Goal: Task Accomplishment & Management: Complete application form

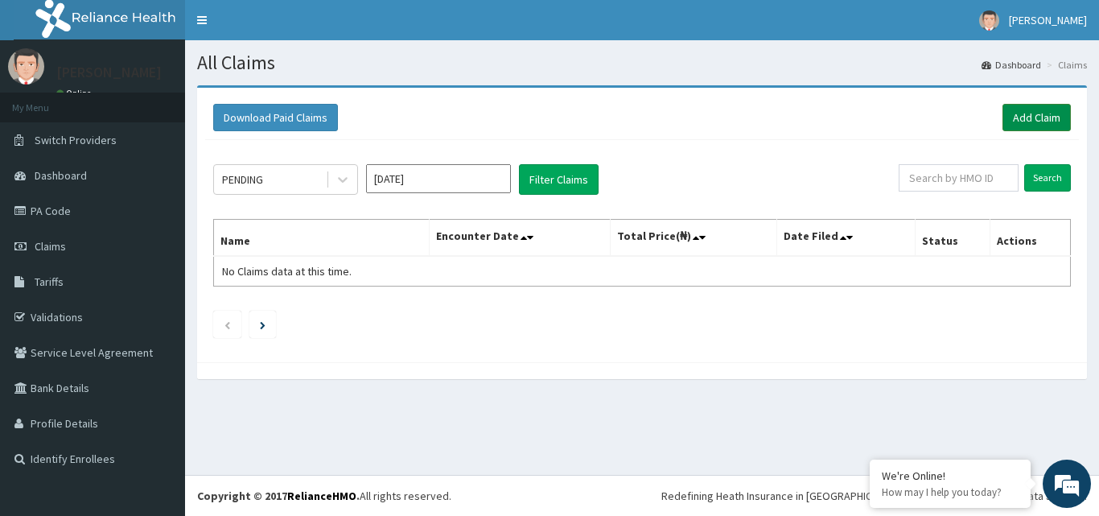
click at [1037, 122] on link "Add Claim" at bounding box center [1037, 117] width 68 height 27
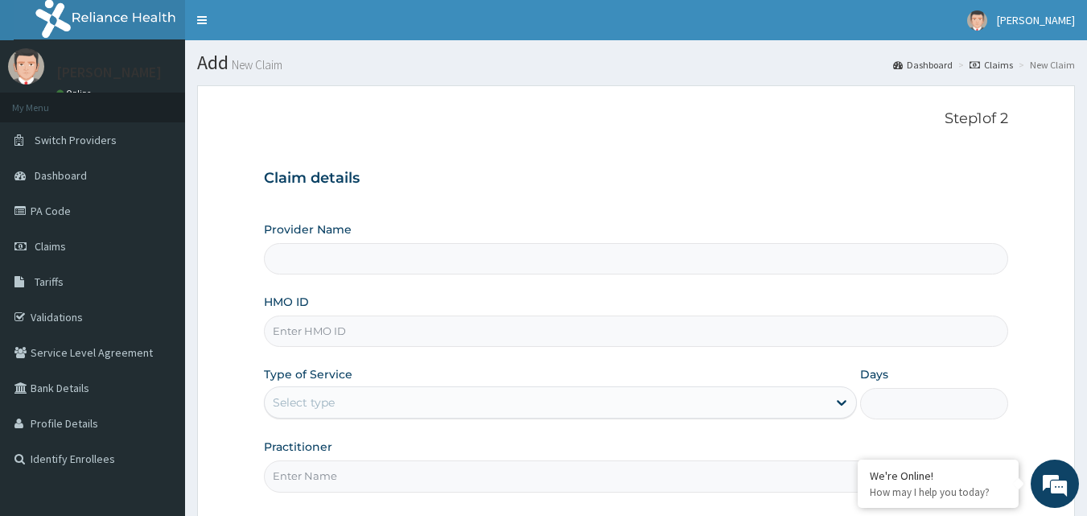
type input "St Ives Specialist- opebi"
click at [329, 325] on input "HMO ID" at bounding box center [636, 330] width 745 height 31
paste input "SLH/10155/B"
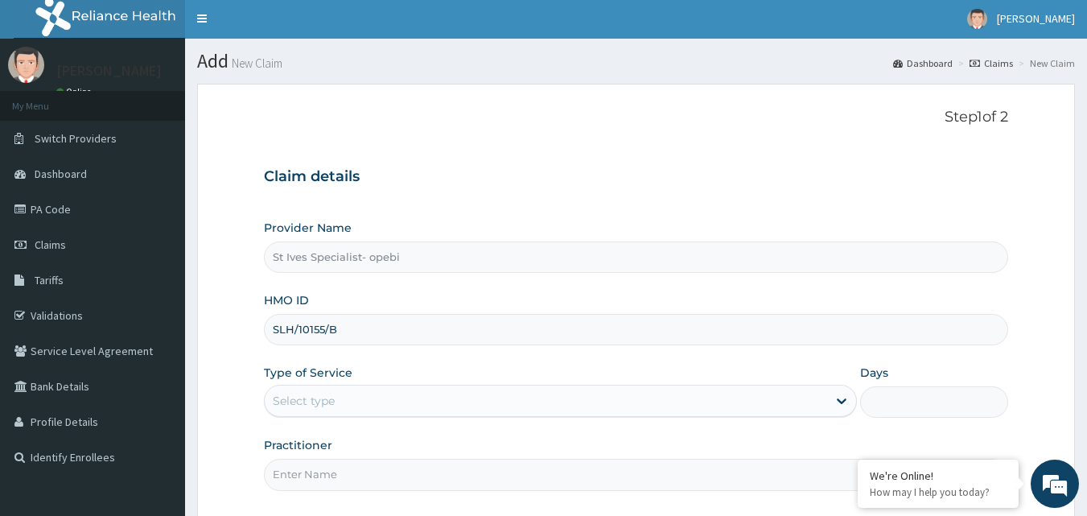
scroll to position [150, 0]
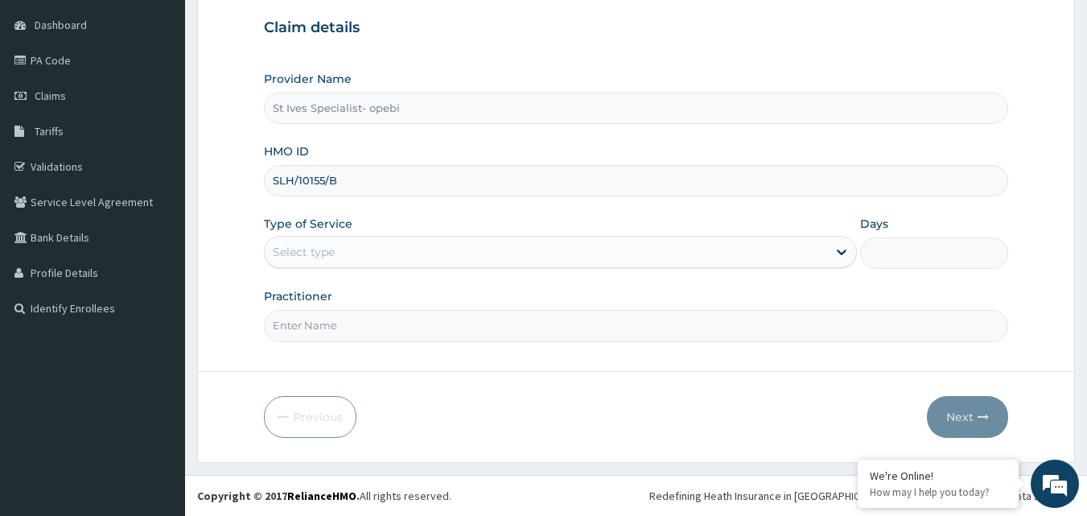
type input "SLH/10155/B"
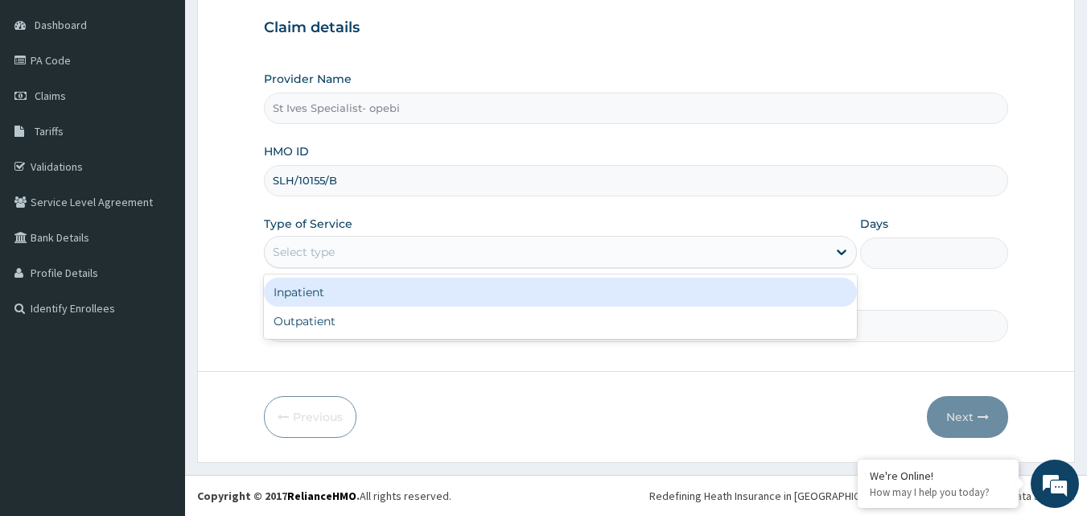
click at [389, 246] on div "Select type" at bounding box center [546, 252] width 563 height 26
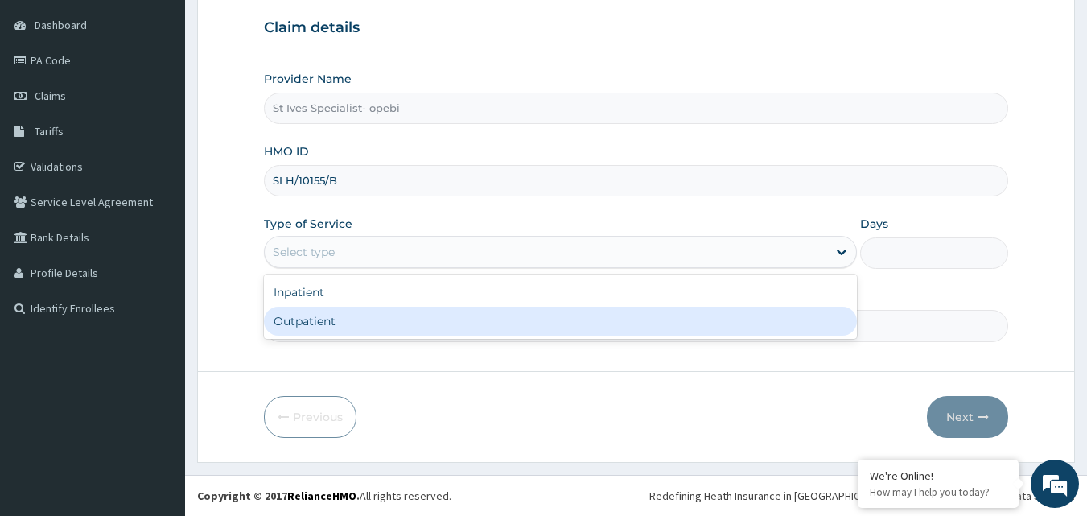
click at [337, 321] on div "Outpatient" at bounding box center [560, 321] width 593 height 29
type input "1"
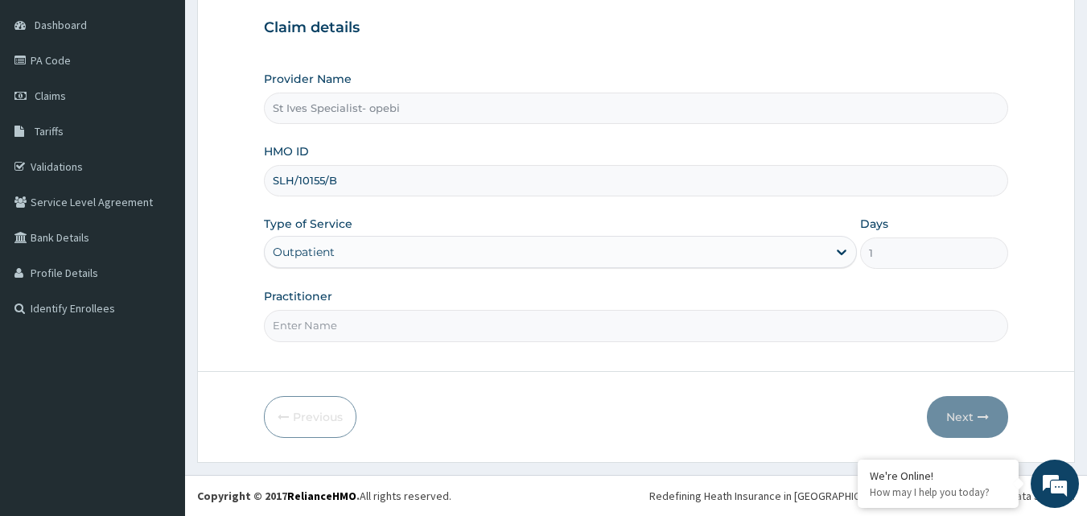
click at [325, 329] on input "Practitioner" at bounding box center [636, 325] width 745 height 31
click at [357, 320] on input "[PERSON_NAME]" at bounding box center [636, 325] width 745 height 31
type input "[PERSON_NAME]"
click at [985, 418] on icon "button" at bounding box center [983, 416] width 11 height 11
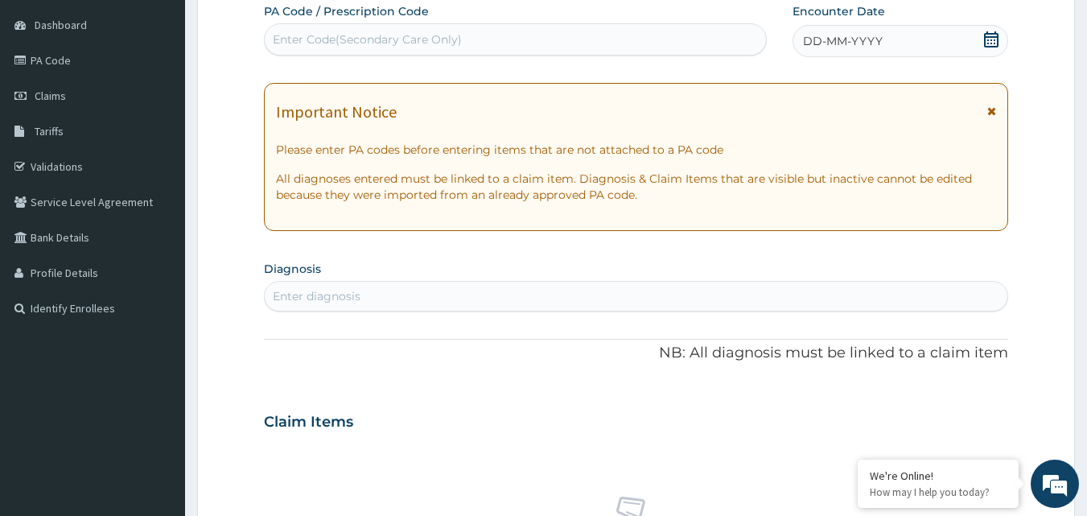
drag, startPoint x: 370, startPoint y: 40, endPoint x: 987, endPoint y: 38, distance: 616.5
click at [987, 38] on icon at bounding box center [991, 39] width 16 height 16
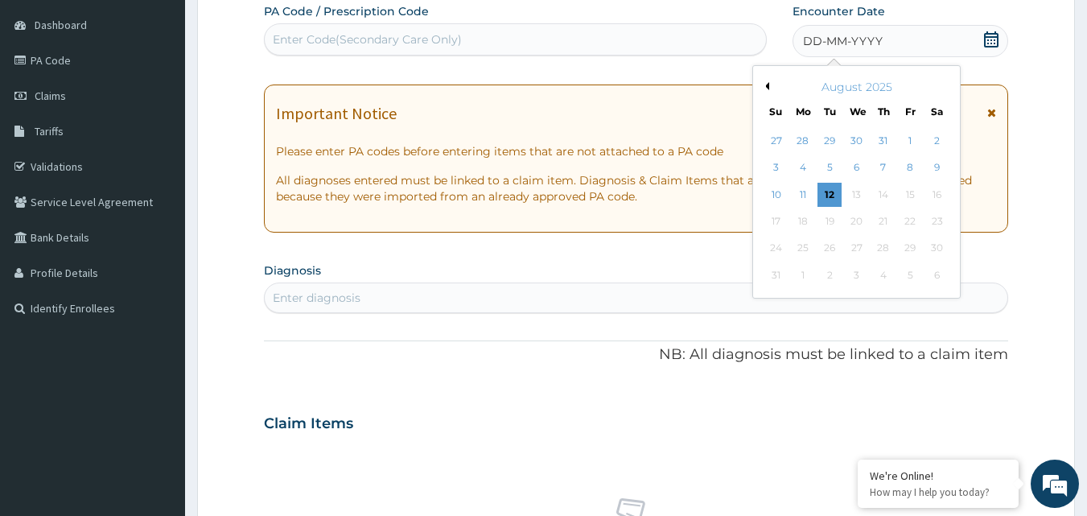
drag, startPoint x: 835, startPoint y: 189, endPoint x: 541, endPoint y: 208, distance: 294.4
click at [834, 190] on div "12" at bounding box center [830, 195] width 24 height 24
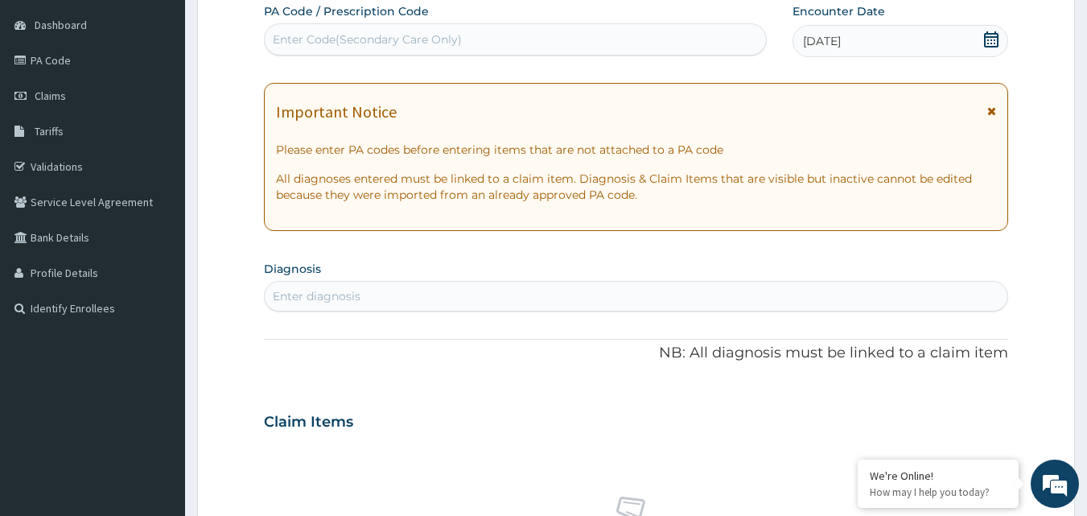
click at [409, 294] on div "Enter diagnosis" at bounding box center [637, 296] width 744 height 26
type input "caes"
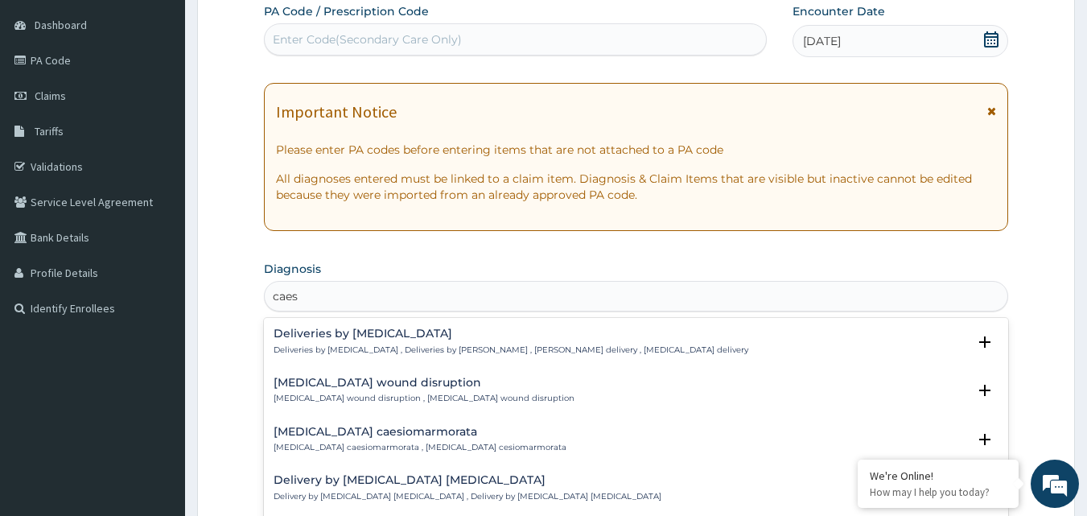
click at [432, 347] on p "Deliveries by [MEDICAL_DATA] , Deliveries by [PERSON_NAME] , [PERSON_NAME] deli…" at bounding box center [511, 349] width 475 height 11
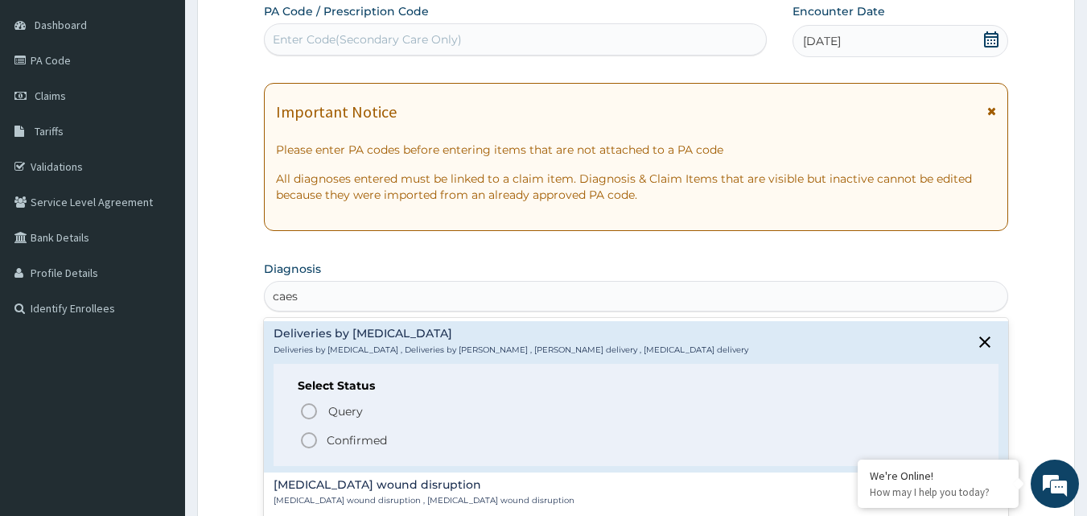
click at [350, 445] on p "Confirmed" at bounding box center [357, 440] width 60 height 16
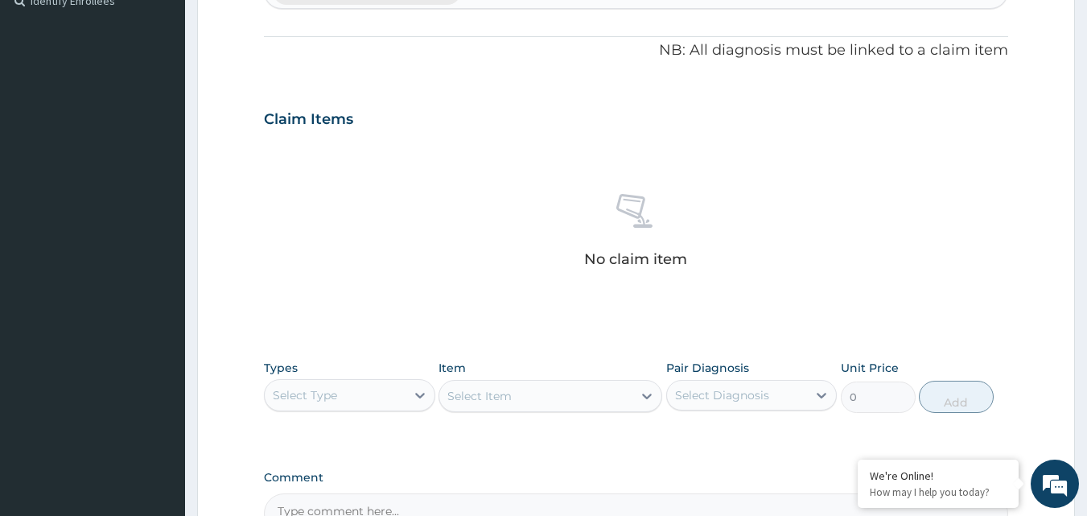
scroll to position [633, 0]
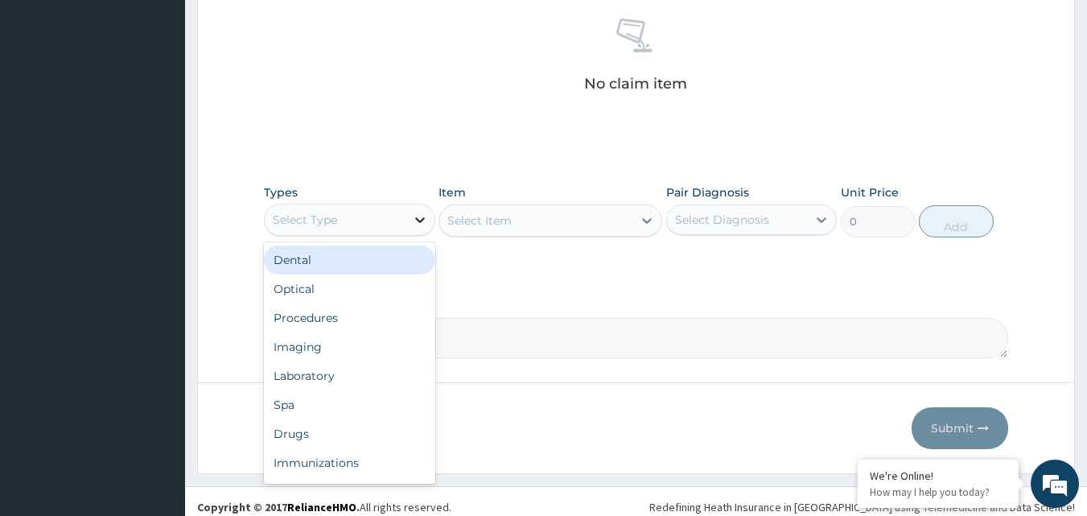
click at [424, 225] on icon at bounding box center [420, 220] width 16 height 16
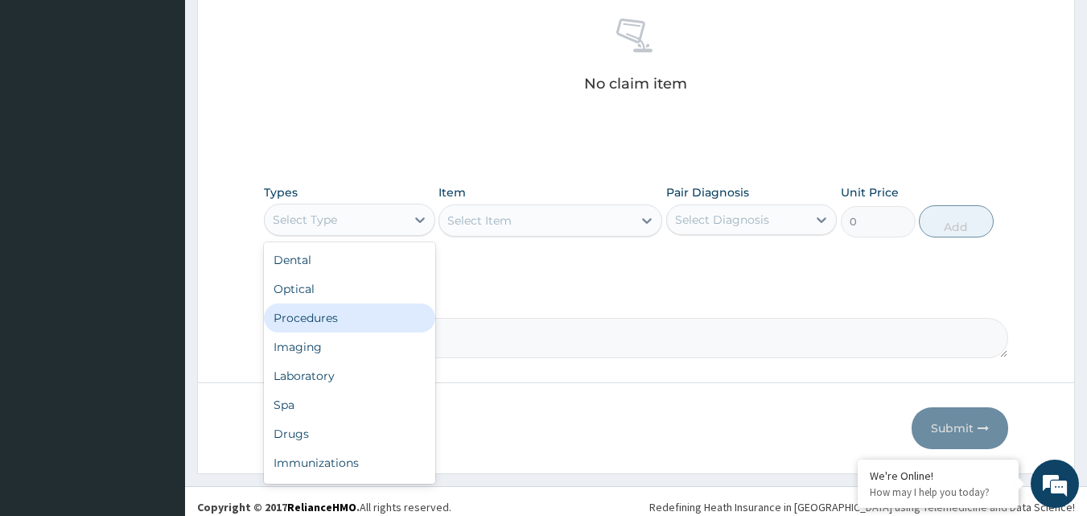
click at [373, 301] on div "Optical" at bounding box center [349, 288] width 171 height 29
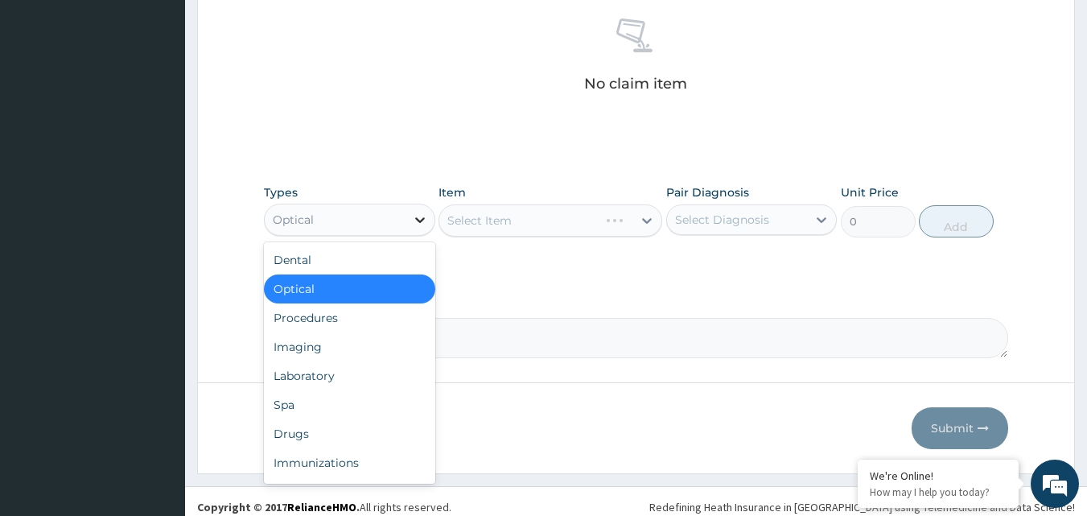
click at [425, 222] on icon at bounding box center [420, 220] width 16 height 16
click at [388, 316] on div "Procedures" at bounding box center [349, 317] width 171 height 29
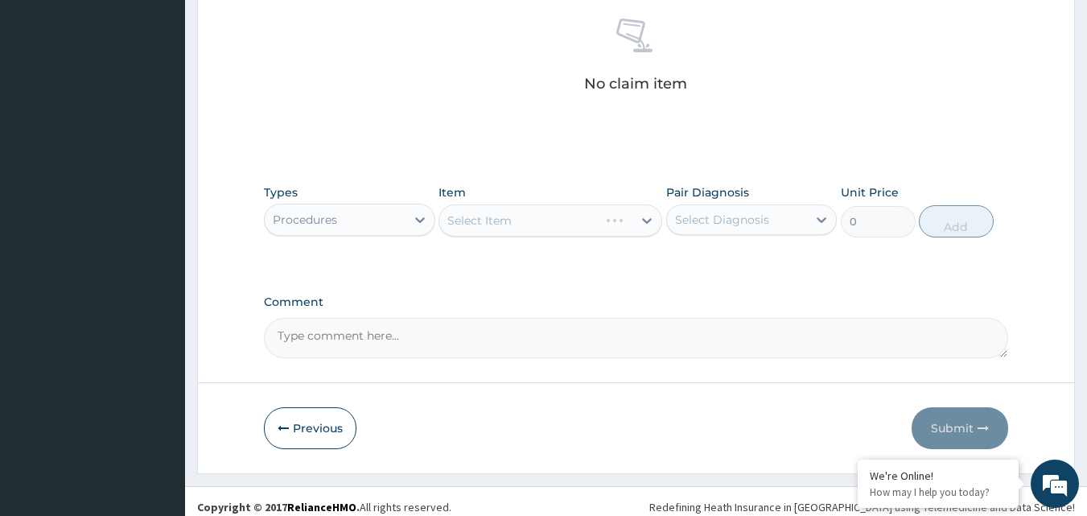
click at [642, 224] on div "Select Item" at bounding box center [551, 220] width 224 height 32
click at [649, 221] on div "Select Item" at bounding box center [551, 220] width 224 height 32
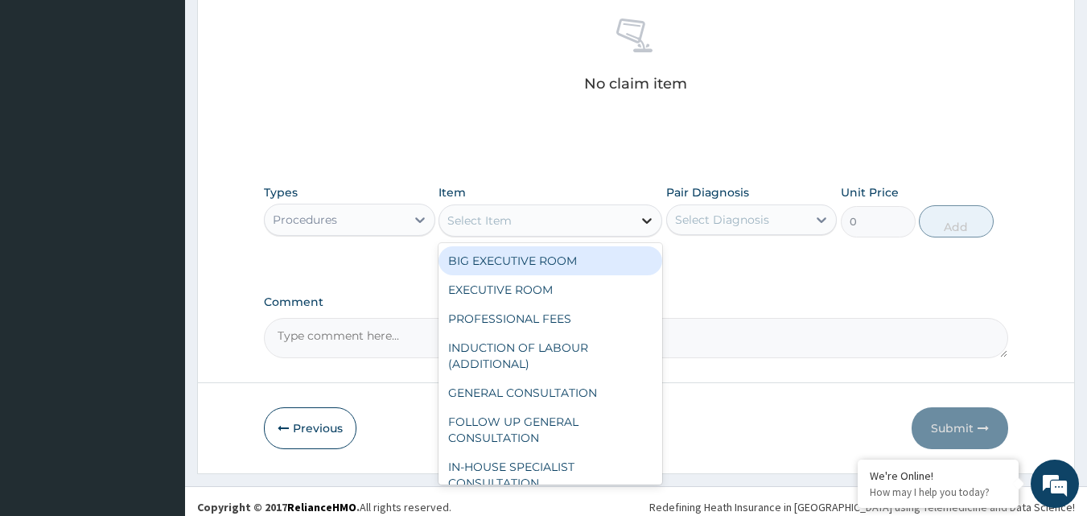
click at [644, 217] on icon at bounding box center [647, 220] width 16 height 16
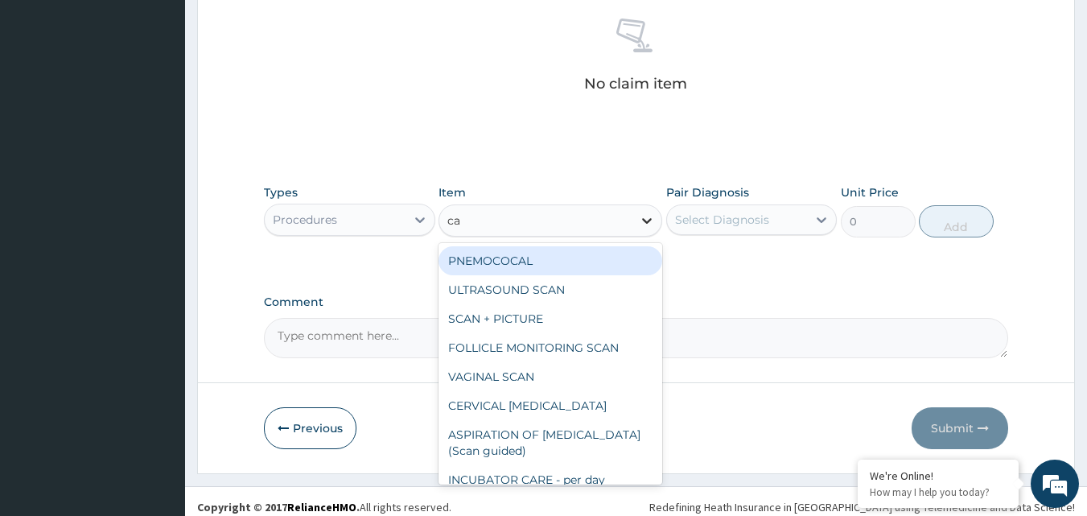
type input "cae"
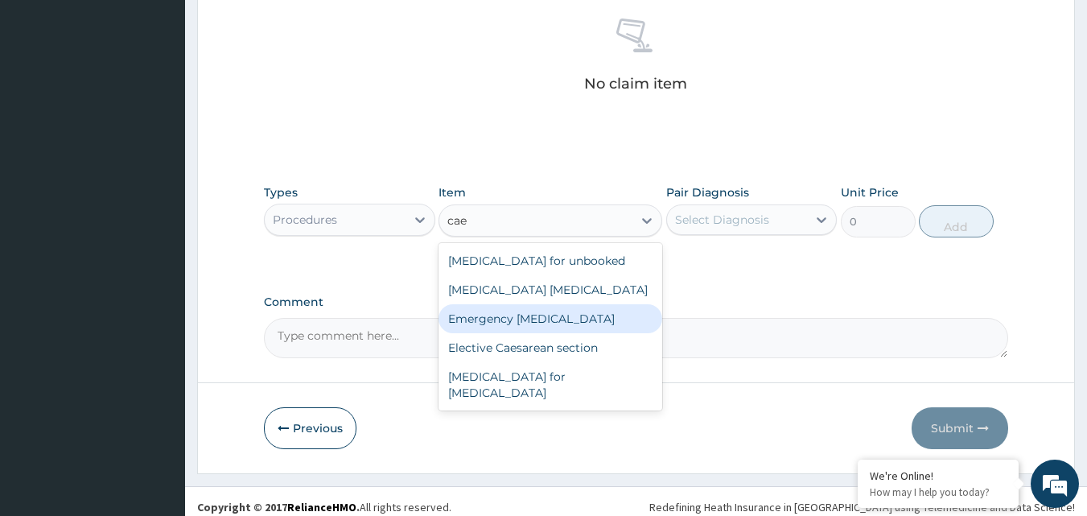
click at [604, 319] on div "Emergency [MEDICAL_DATA]" at bounding box center [551, 318] width 224 height 29
type input "700000"
